Goal: Task Accomplishment & Management: Manage account settings

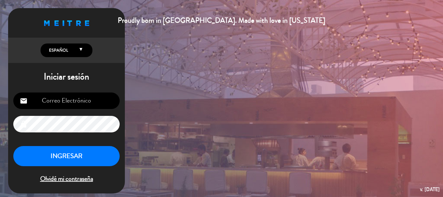
type input "[EMAIL_ADDRESS][DOMAIN_NAME]"
click at [55, 158] on button "INGRESAR" at bounding box center [66, 156] width 106 height 20
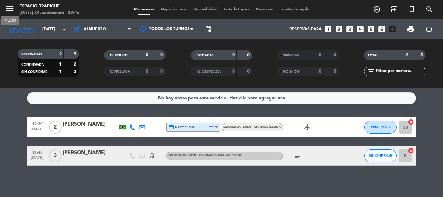
click at [12, 10] on icon "menu" at bounding box center [10, 9] width 10 height 10
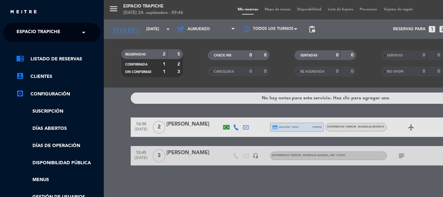
click at [83, 32] on span at bounding box center [85, 33] width 11 height 14
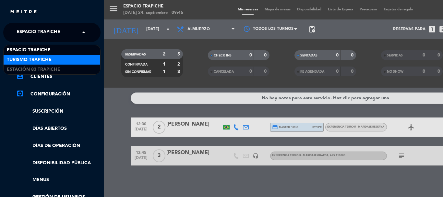
click at [63, 61] on div "Turismo Trapiche" at bounding box center [52, 60] width 97 height 10
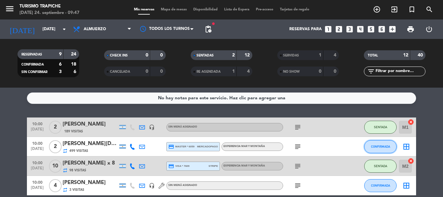
click at [378, 150] on button "CONFIRMADA" at bounding box center [381, 146] width 32 height 13
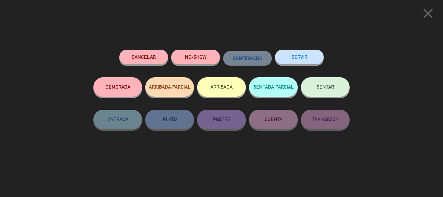
click at [220, 90] on button "ARRIBADA" at bounding box center [221, 86] width 49 height 19
